Goal: Transaction & Acquisition: Obtain resource

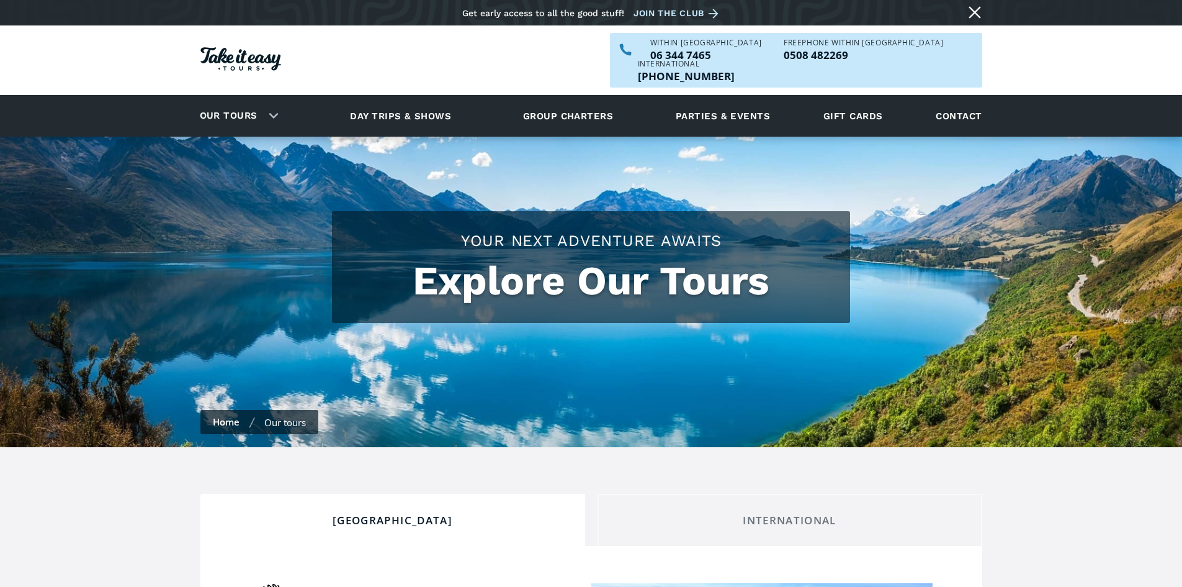
scroll to position [372, 0]
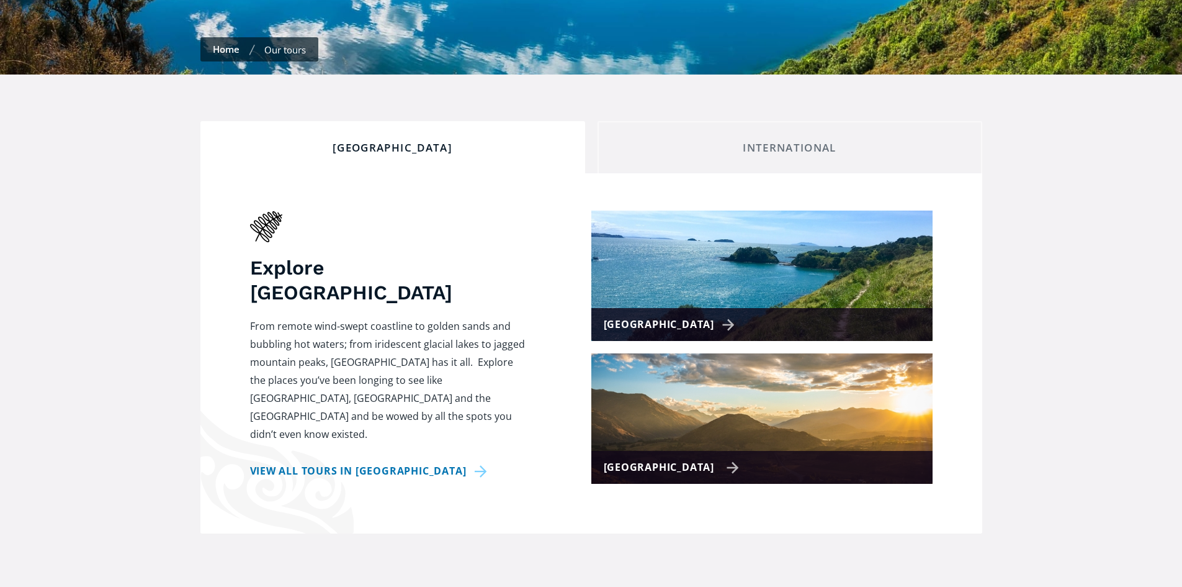
click at [654, 417] on img at bounding box center [762, 418] width 341 height 130
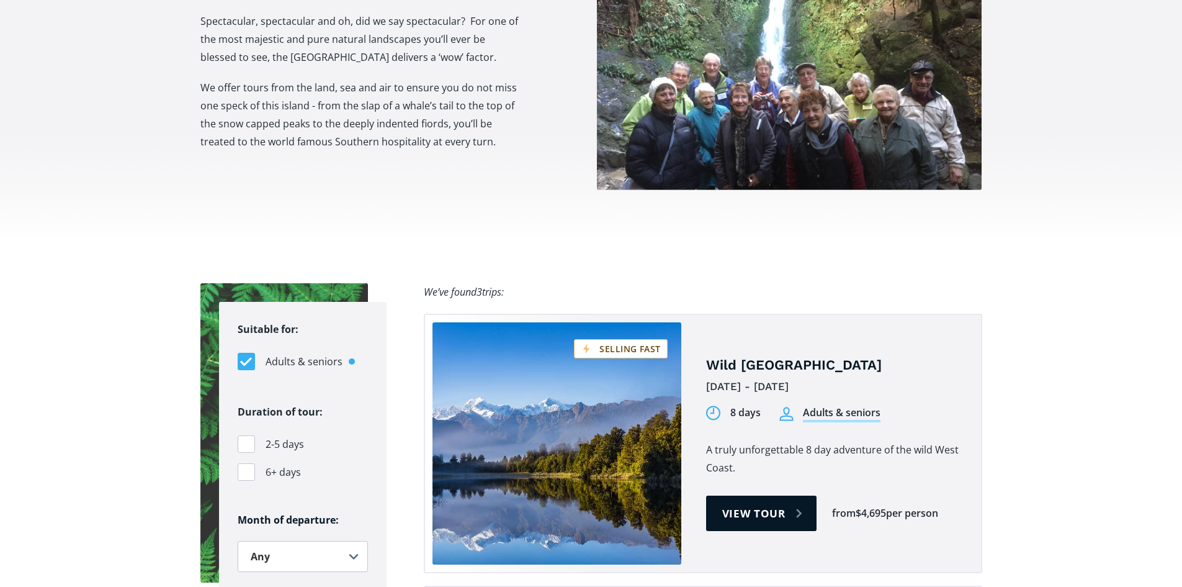
scroll to position [621, 0]
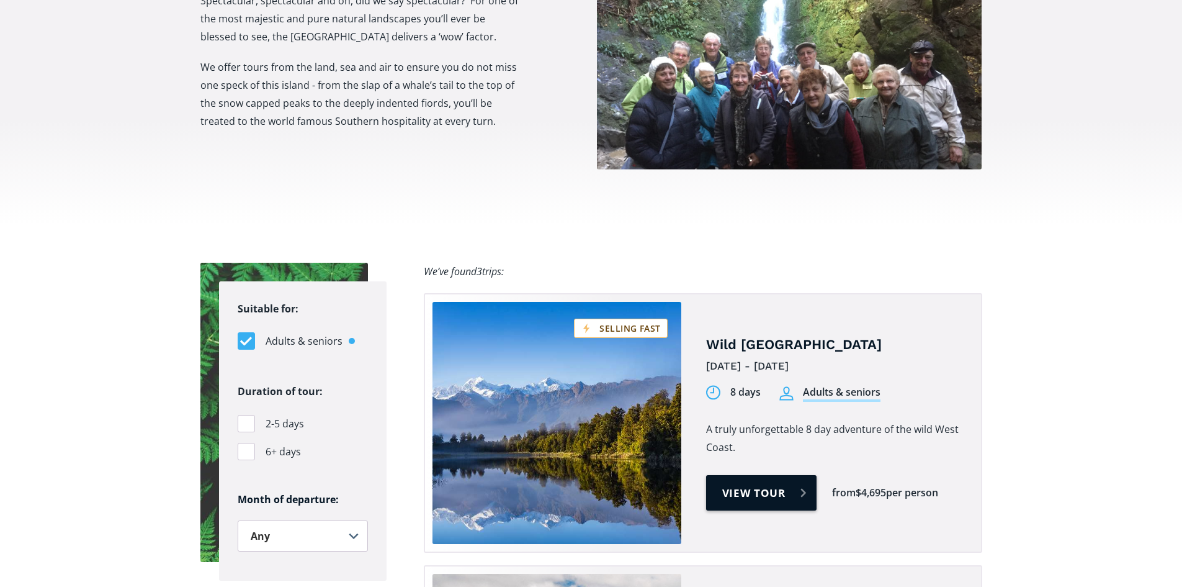
click at [746, 475] on link "View tour" at bounding box center [761, 492] width 111 height 35
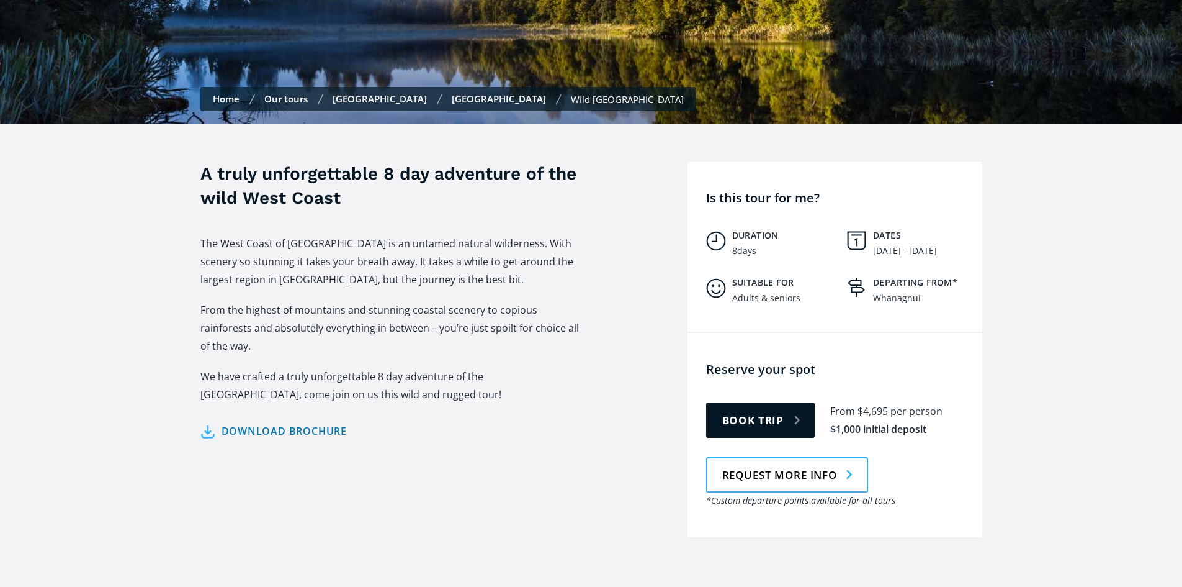
scroll to position [435, 0]
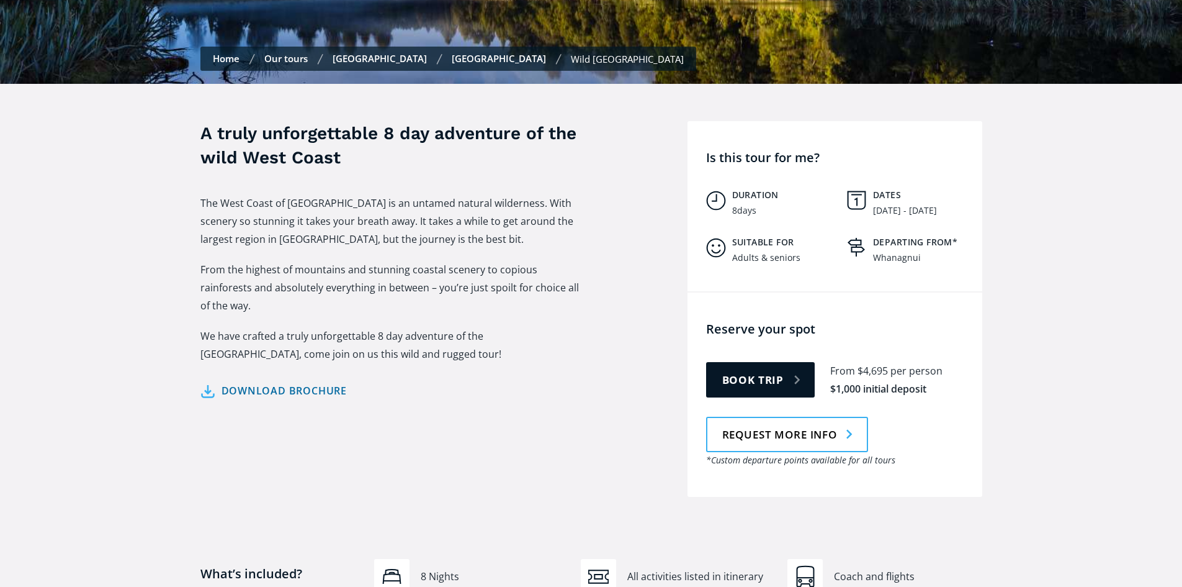
click at [305, 382] on link "Download brochure" at bounding box center [273, 391] width 147 height 18
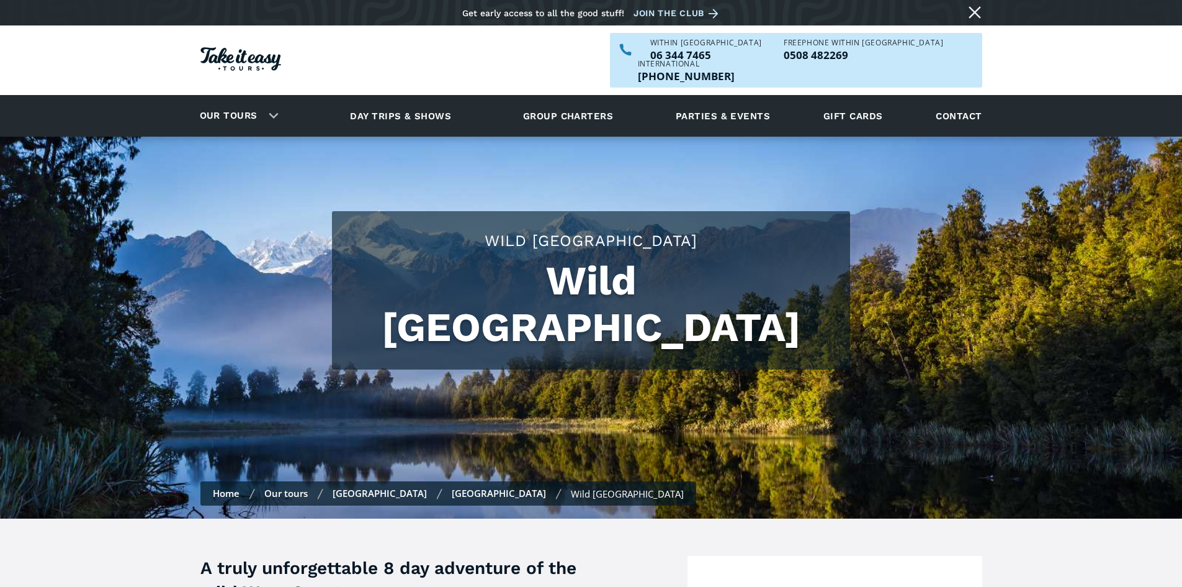
scroll to position [435, 0]
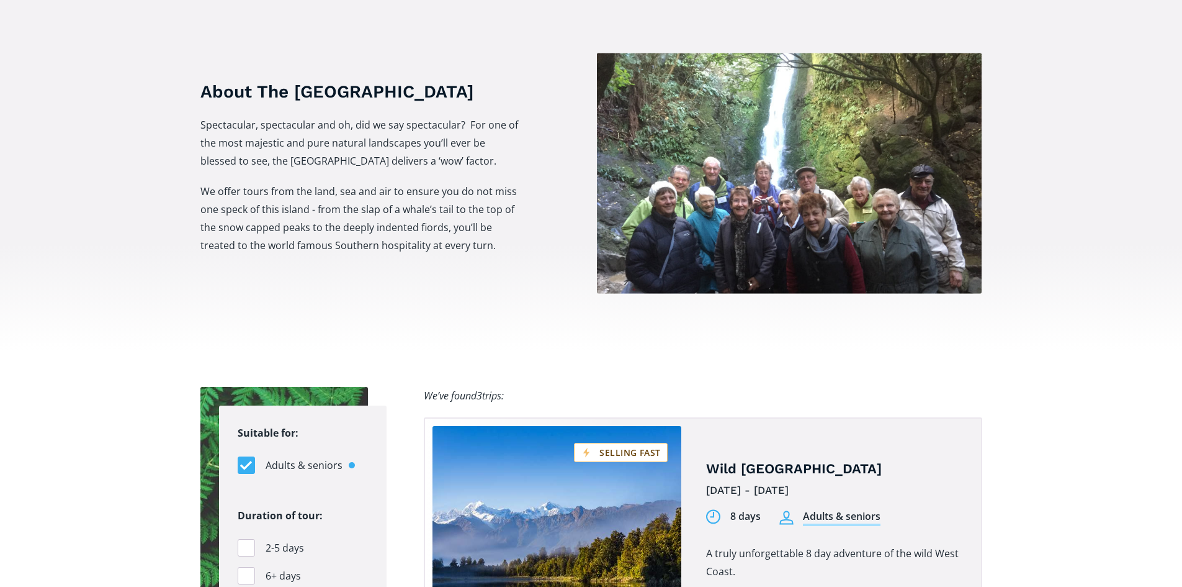
scroll to position [186, 0]
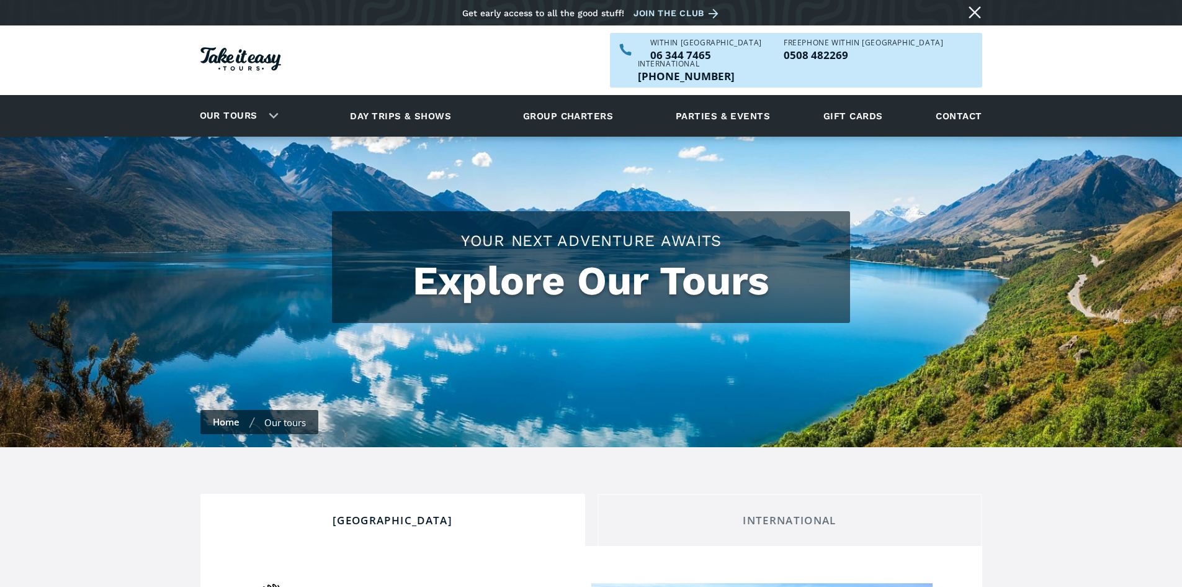
checkbox input "true"
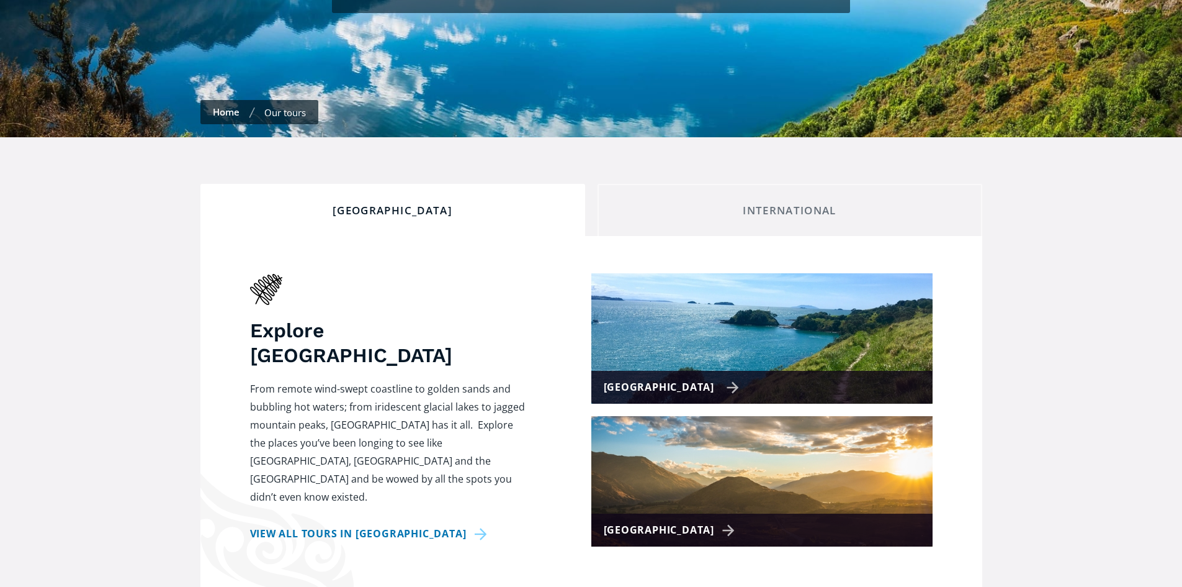
scroll to position [310, 0]
click at [656, 331] on img at bounding box center [762, 338] width 341 height 130
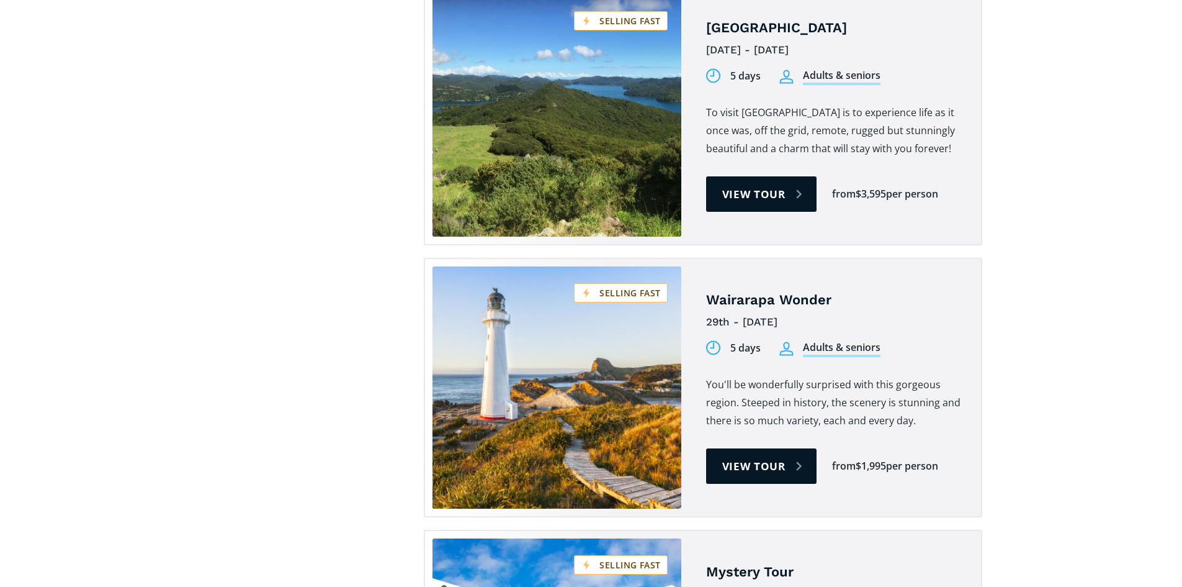
scroll to position [1490, 0]
click at [771, 448] on link "View tour" at bounding box center [761, 465] width 111 height 35
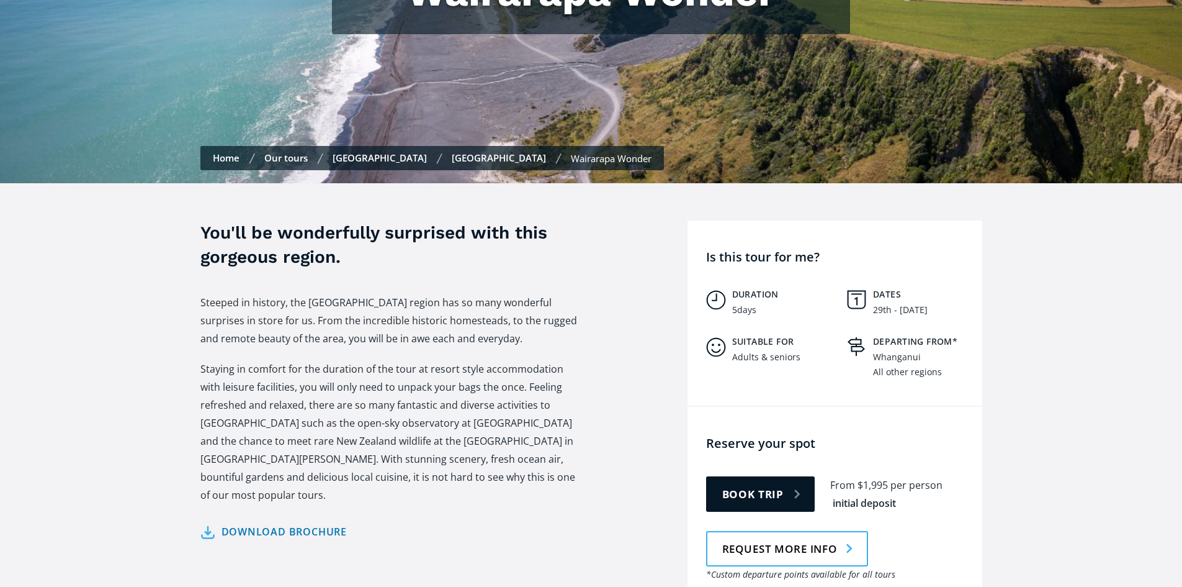
scroll to position [310, 0]
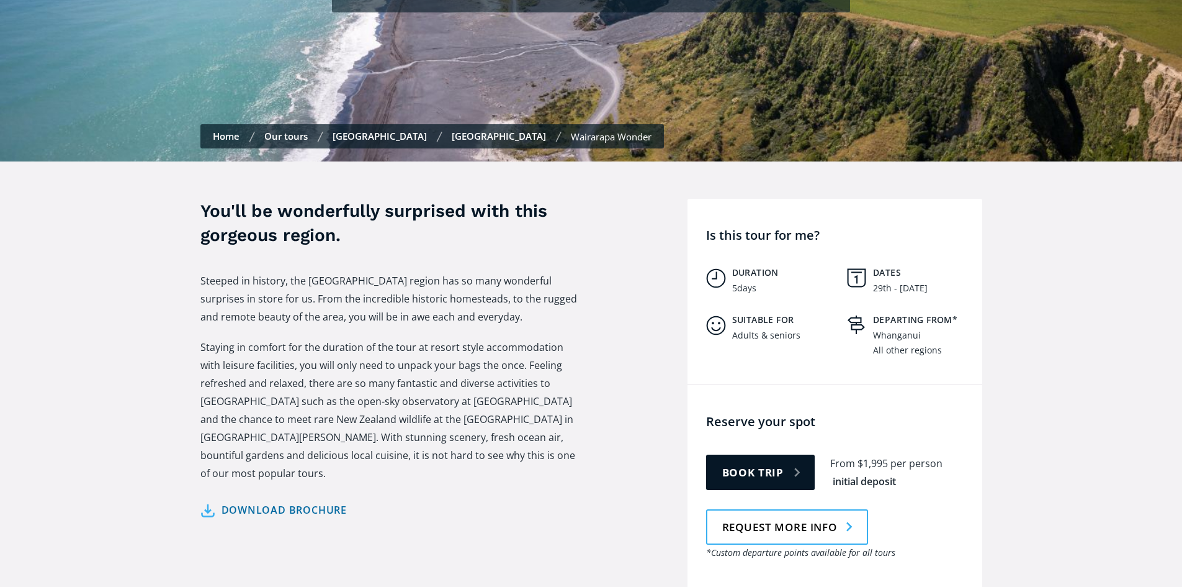
click at [286, 501] on link "Download brochure" at bounding box center [273, 510] width 147 height 18
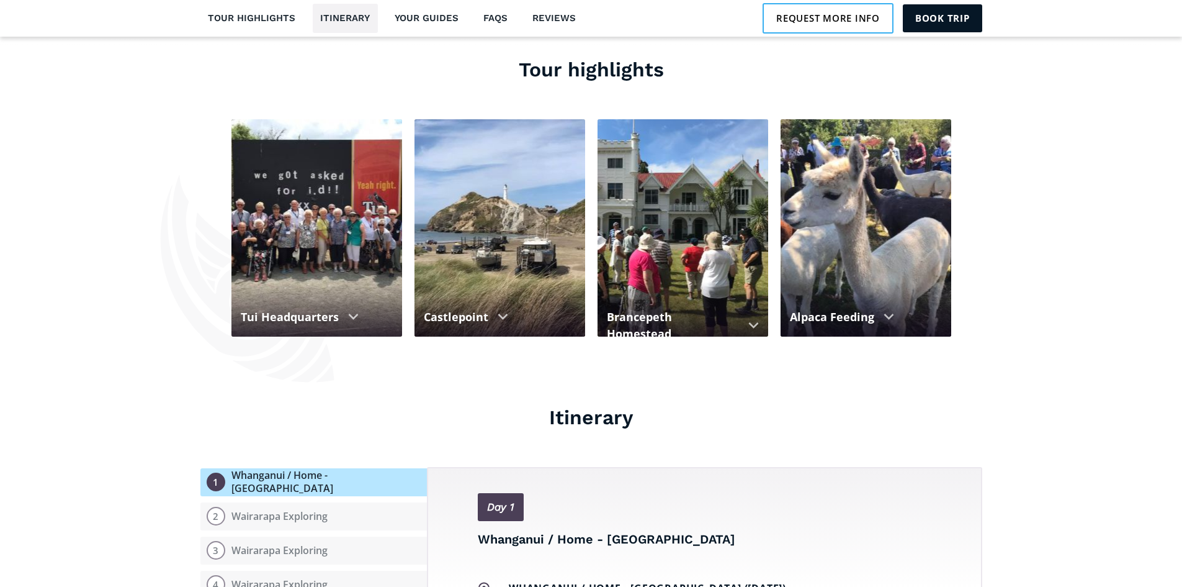
scroll to position [1241, 0]
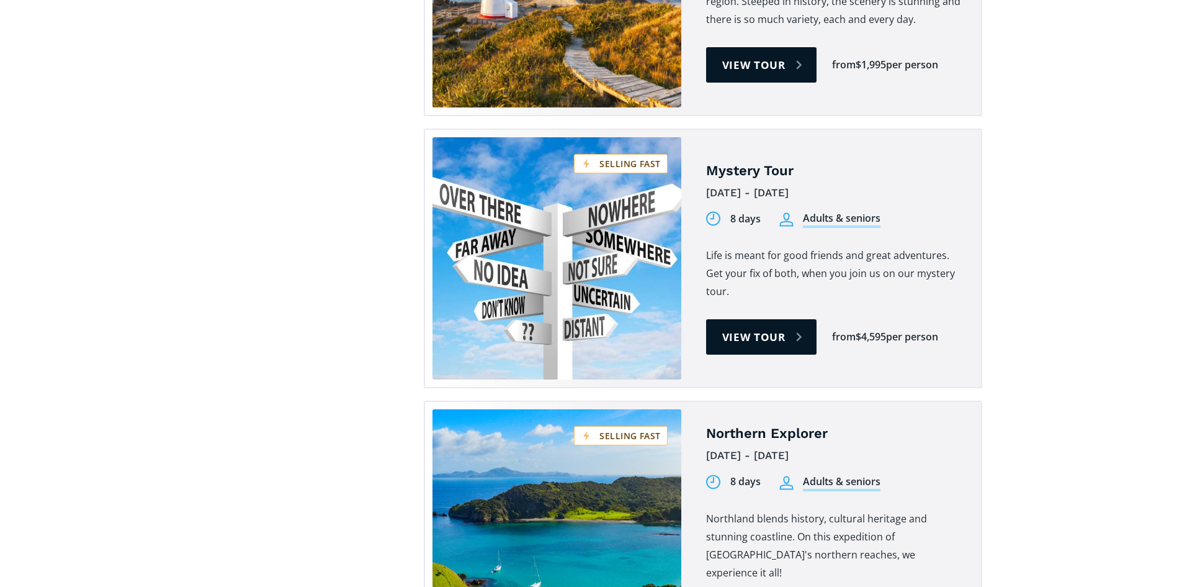
scroll to position [1862, 0]
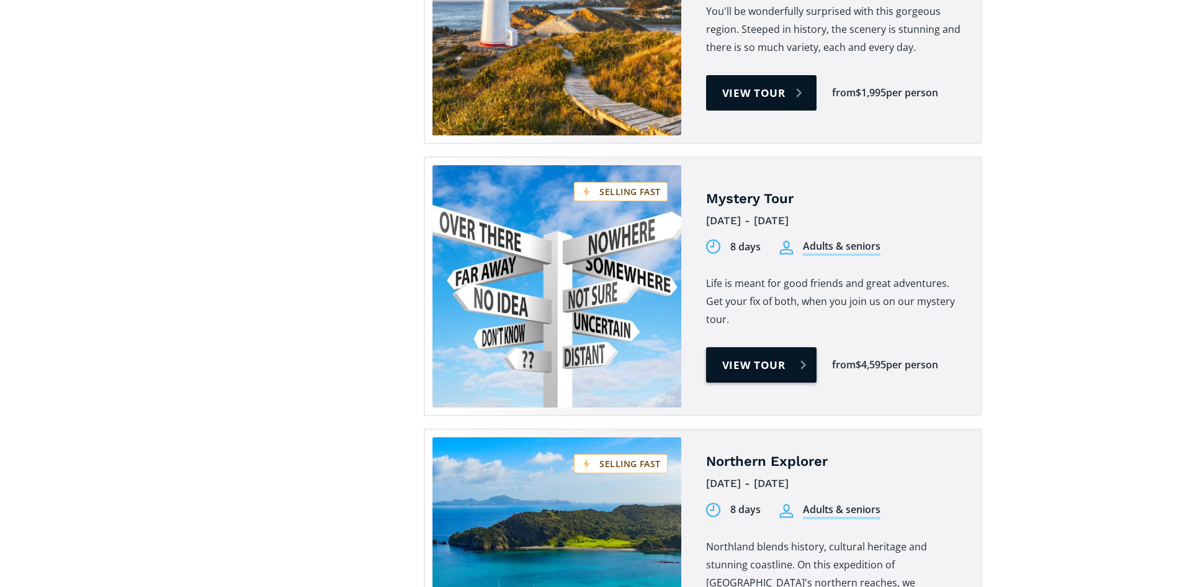
click at [746, 347] on link "View tour" at bounding box center [761, 364] width 111 height 35
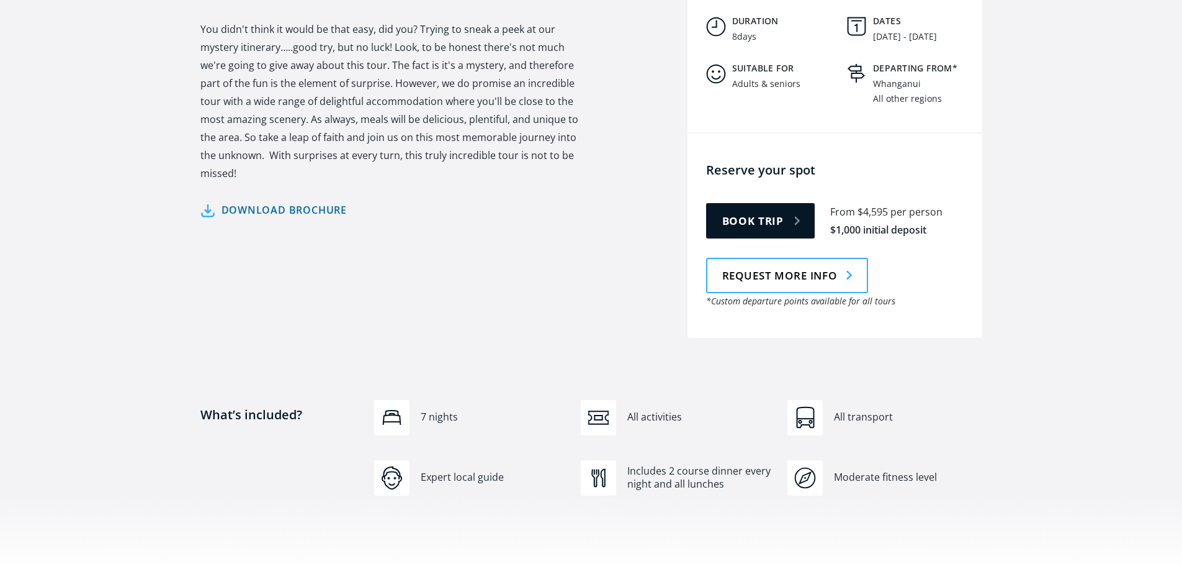
scroll to position [621, 0]
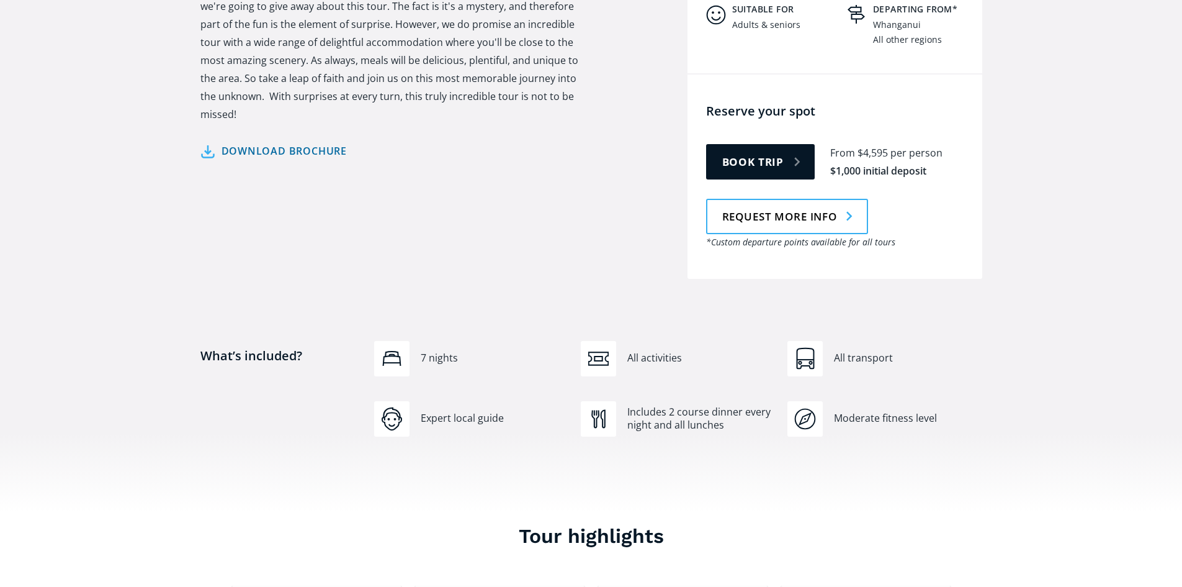
click at [271, 142] on link "Download brochure" at bounding box center [273, 151] width 147 height 18
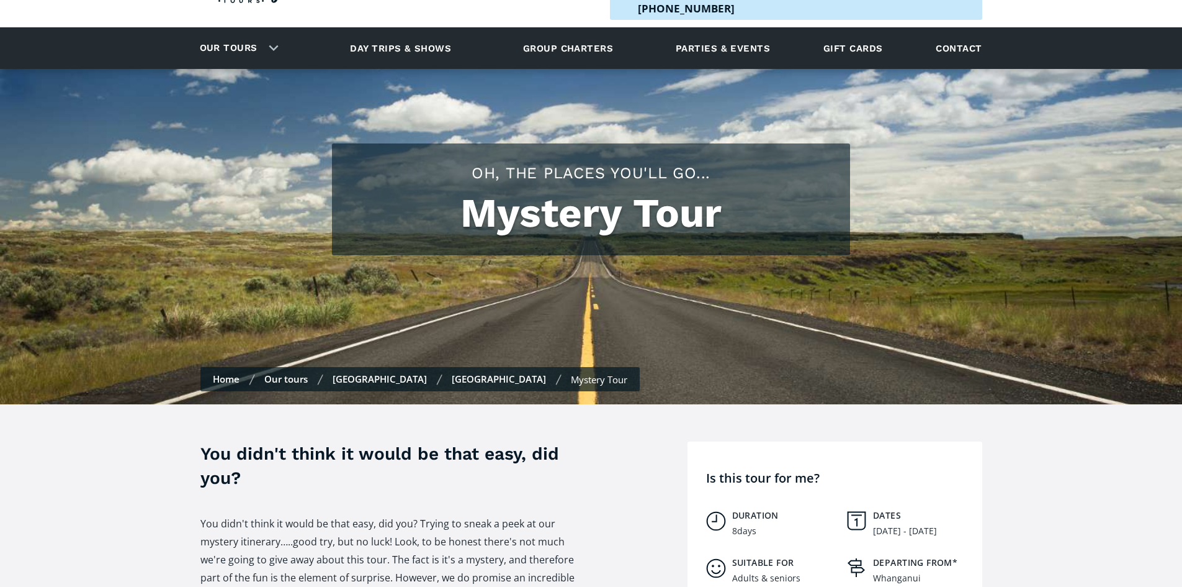
scroll to position [19, 0]
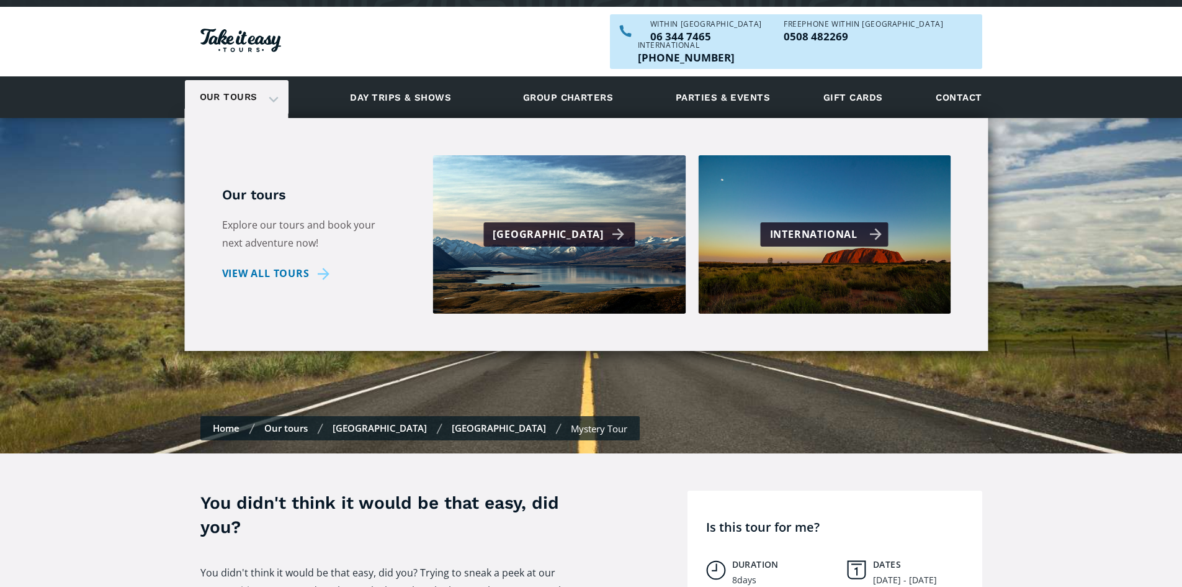
click at [768, 222] on div "International" at bounding box center [825, 234] width 128 height 24
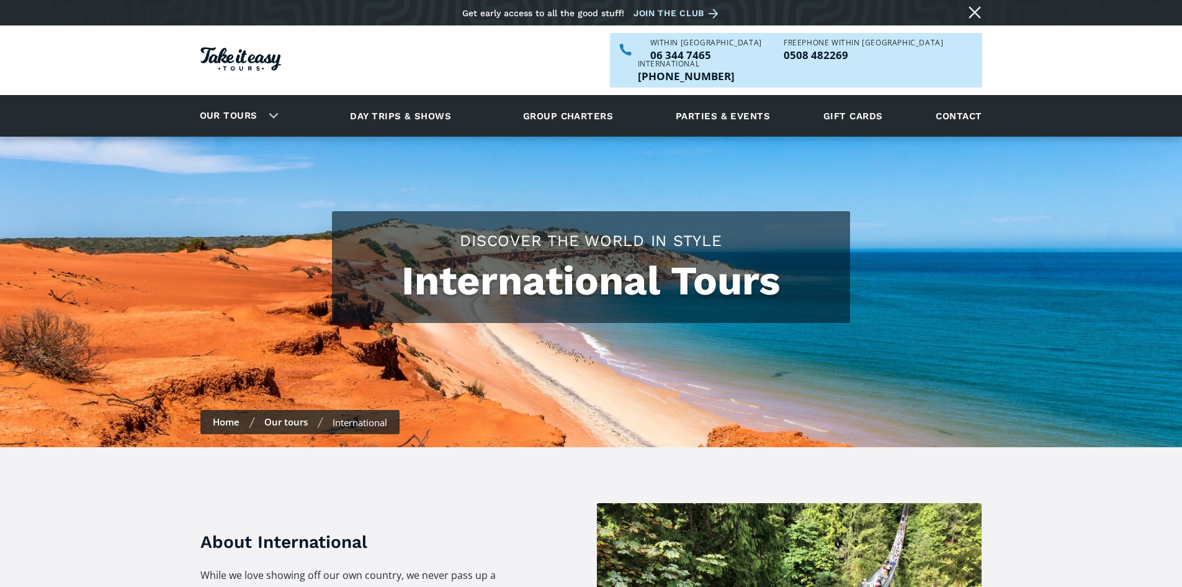
checkbox input "true"
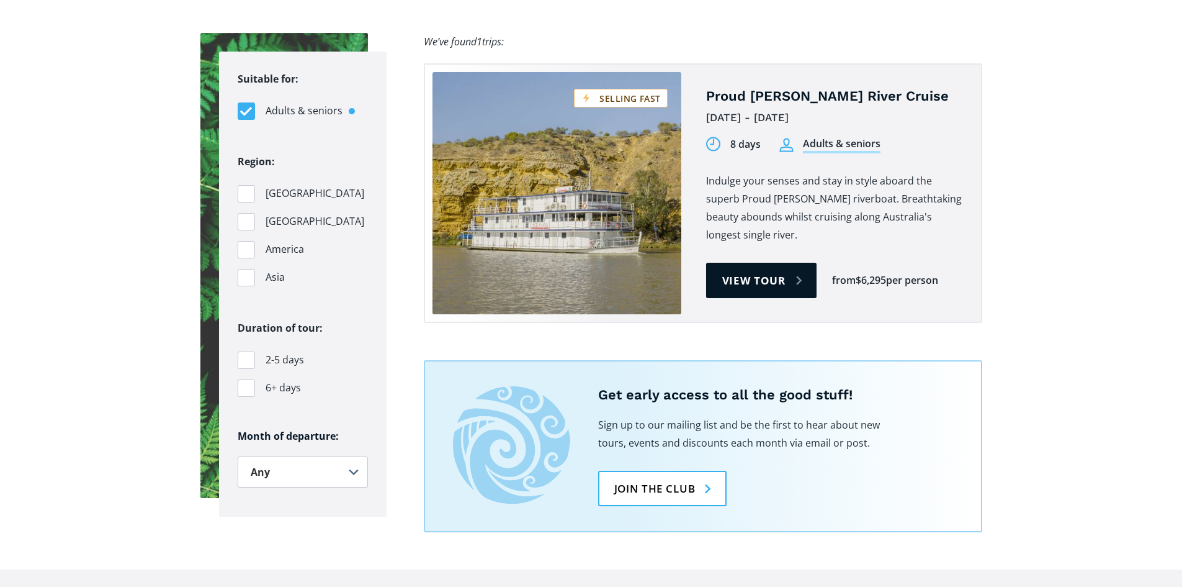
scroll to position [745, 0]
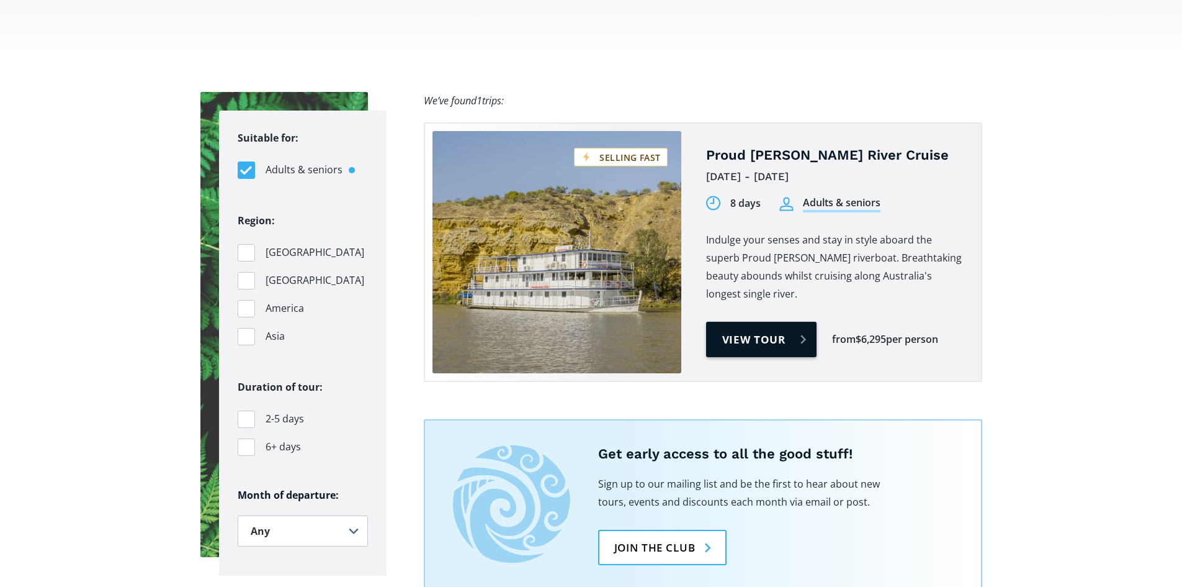
click at [757, 322] on link "View tour" at bounding box center [761, 339] width 111 height 35
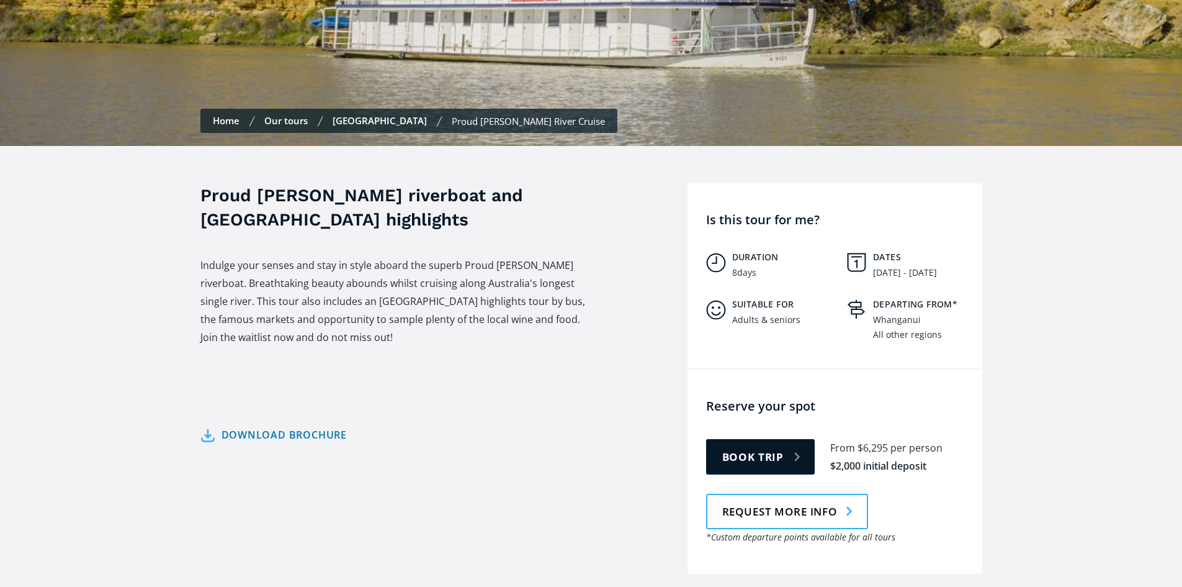
scroll to position [435, 0]
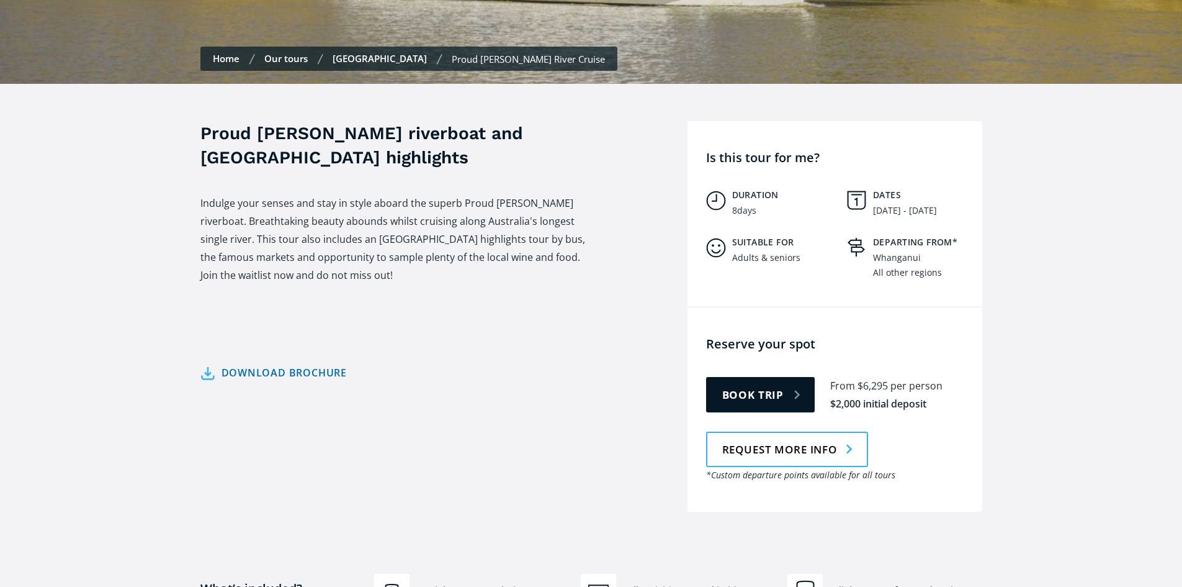
click at [323, 364] on link "Download brochure" at bounding box center [273, 373] width 147 height 18
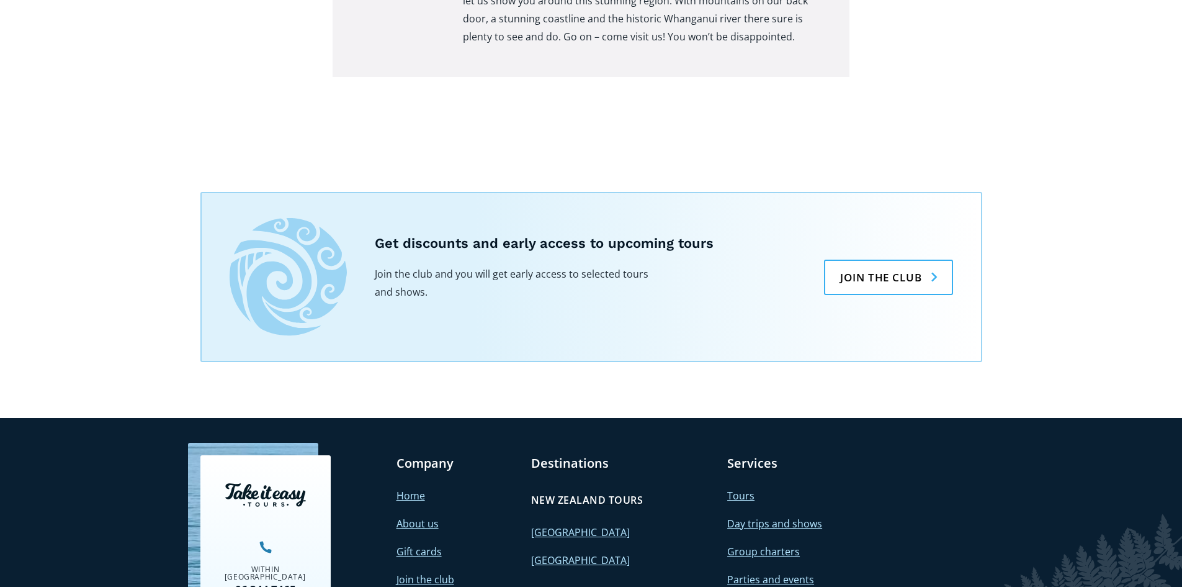
scroll to position [4097, 0]
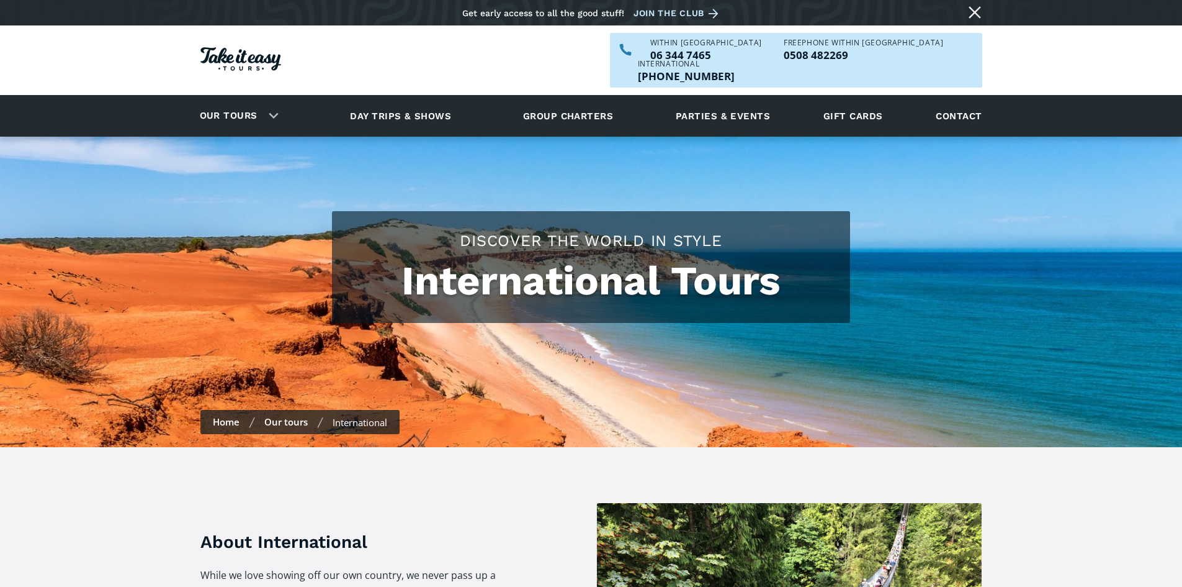
checkbox input "true"
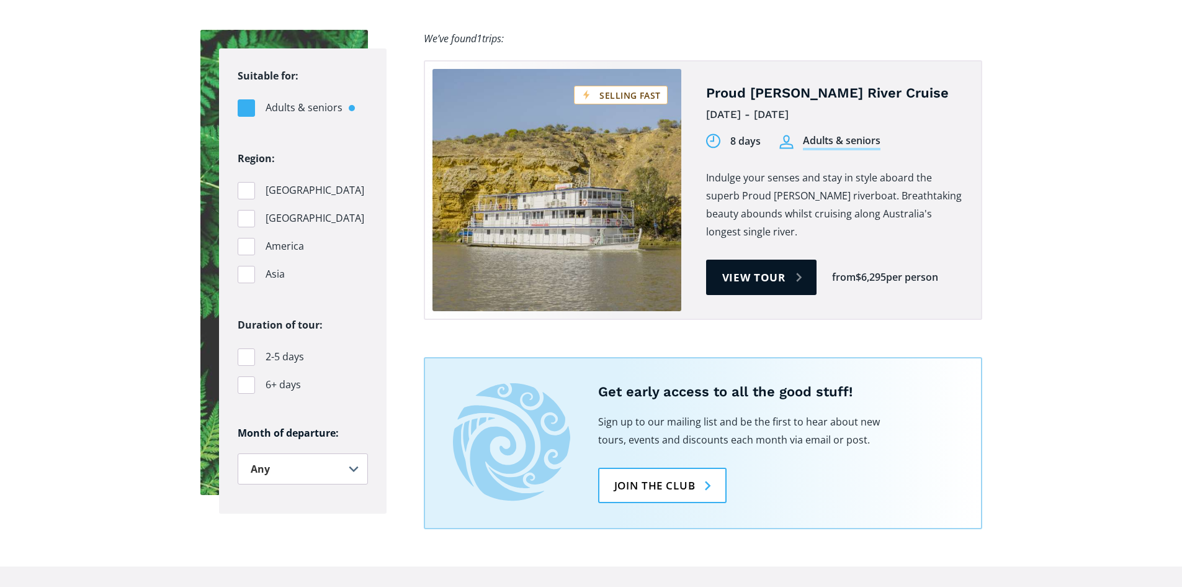
scroll to position [1055, 0]
